Goal: Task Accomplishment & Management: Manage account settings

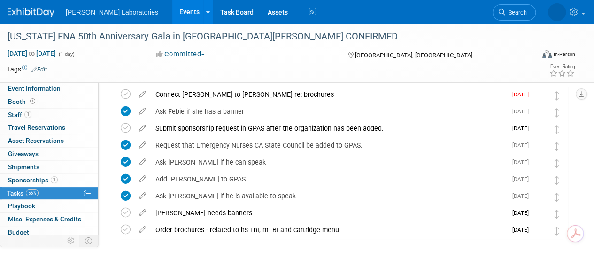
click at [172, 14] on link "Events" at bounding box center [189, 11] width 34 height 23
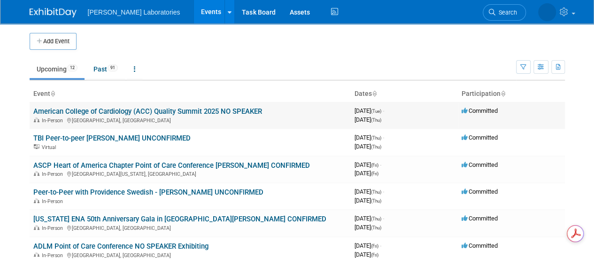
click at [115, 109] on link "American College of Cardiology (ACC) Quality Summit 2025 NO SPEAKER" at bounding box center [147, 111] width 229 height 8
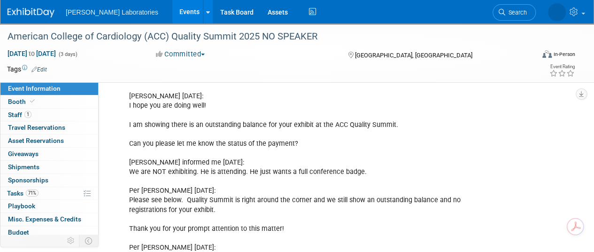
scroll to position [771, 0]
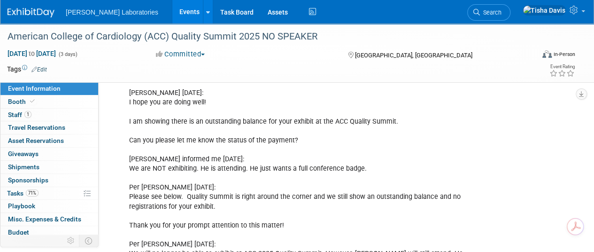
click at [172, 19] on link "Events" at bounding box center [189, 11] width 34 height 23
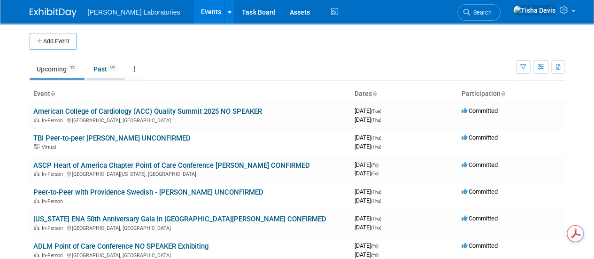
click at [96, 71] on link "Past 91" at bounding box center [105, 69] width 39 height 18
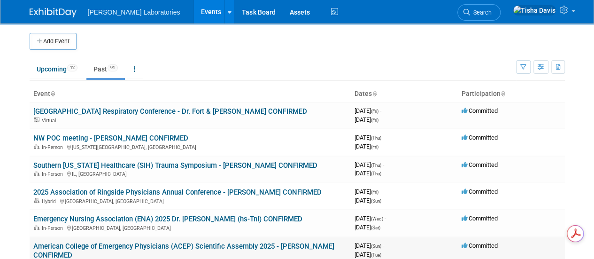
click at [142, 244] on link "American College of Emergency Physicians (ACEP) Scientific Assembly 2025 - [PER…" at bounding box center [183, 250] width 301 height 17
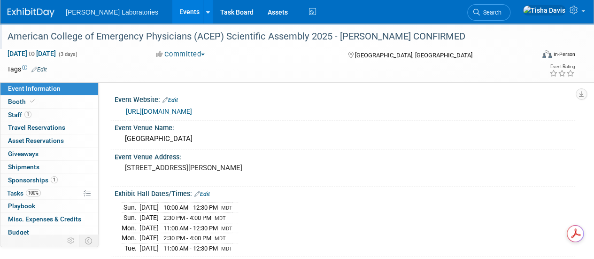
click at [166, 31] on div "American College of Emergency Physicians (ACEP) Scientific Assembly 2025 - [PER…" at bounding box center [265, 36] width 523 height 17
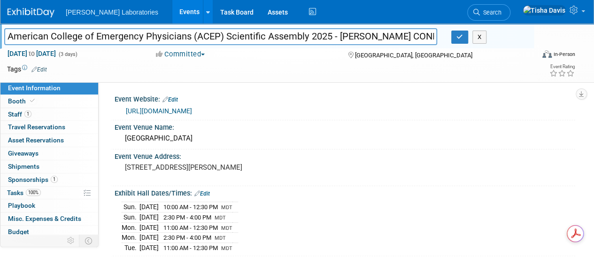
drag, startPoint x: 166, startPoint y: 31, endPoint x: 108, endPoint y: 37, distance: 59.0
click at [108, 37] on input "American College of Emergency Physicians (ACEP) Scientific Assembly 2025 - [PER…" at bounding box center [220, 36] width 433 height 16
click at [477, 41] on button "X" at bounding box center [480, 37] width 15 height 13
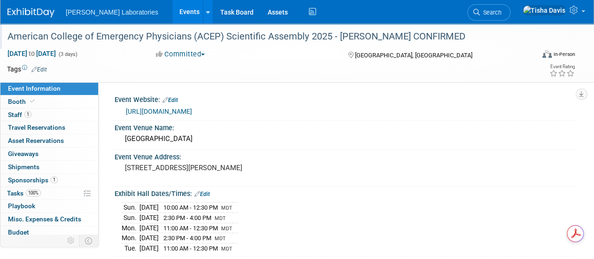
click at [172, 16] on link "Events" at bounding box center [189, 11] width 34 height 23
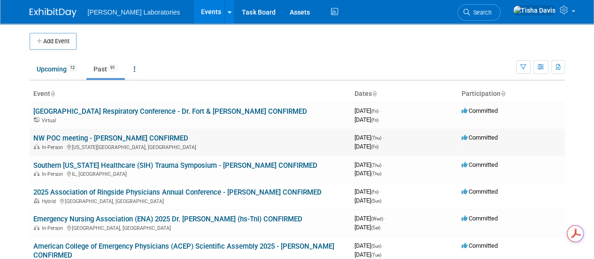
click at [131, 138] on link "NW POC meeting - [PERSON_NAME] CONFIRMED" at bounding box center [110, 138] width 155 height 8
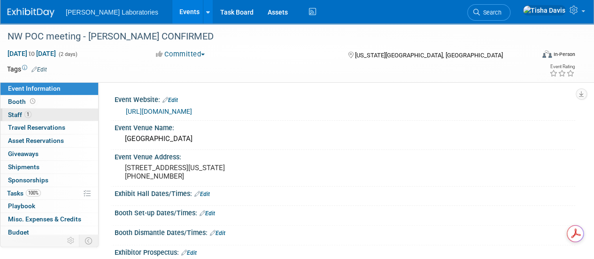
click at [16, 111] on span "Staff 1" at bounding box center [19, 115] width 23 height 8
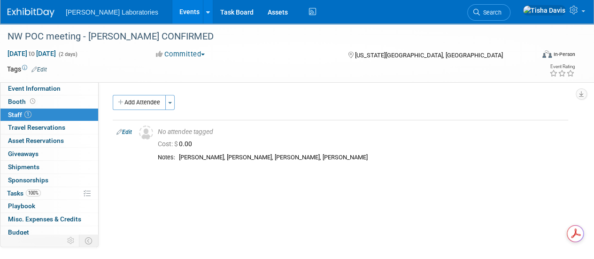
click at [172, 14] on link "Events" at bounding box center [189, 11] width 34 height 23
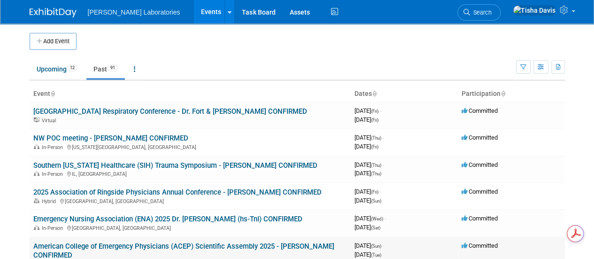
click at [179, 248] on link "American College of Emergency Physicians (ACEP) Scientific Assembly 2025 - [PER…" at bounding box center [183, 250] width 301 height 17
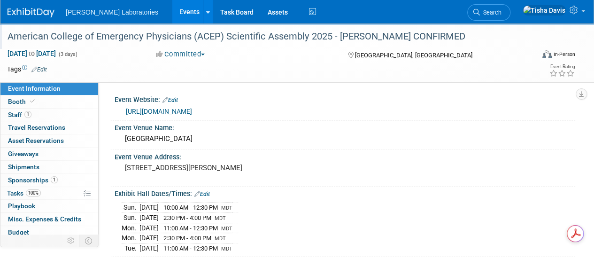
drag, startPoint x: 174, startPoint y: 38, endPoint x: 168, endPoint y: 38, distance: 6.6
click at [168, 38] on div "American College of Emergency Physicians (ACEP) Scientific Assembly 2025 - [PER…" at bounding box center [265, 36] width 523 height 17
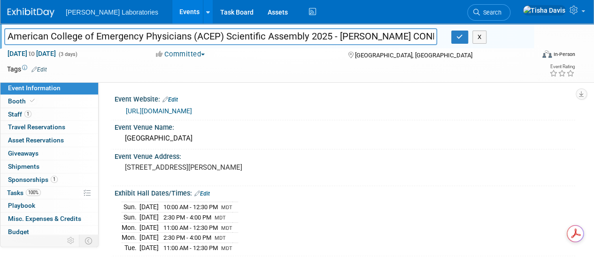
click at [159, 37] on input "American College of Emergency Physicians (ACEP) Scientific Assembly 2025 - [PER…" at bounding box center [220, 36] width 433 height 16
click at [480, 39] on button "X" at bounding box center [480, 37] width 15 height 13
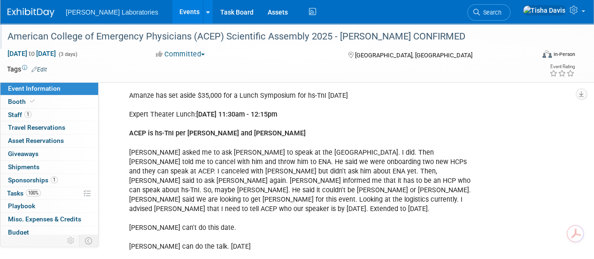
scroll to position [533, 0]
